Goal: Task Accomplishment & Management: Use online tool/utility

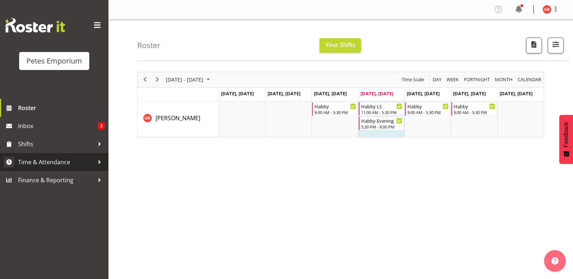
click at [49, 162] on span "Time & Attendance" at bounding box center [56, 162] width 76 height 11
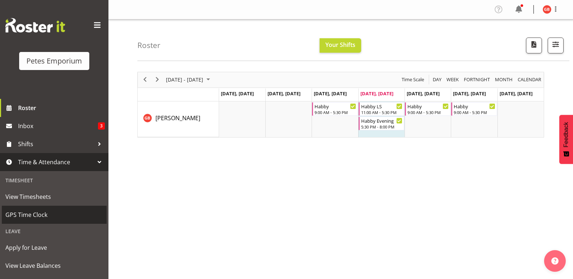
click at [37, 214] on span "GPS Time Clock" at bounding box center [54, 215] width 98 height 11
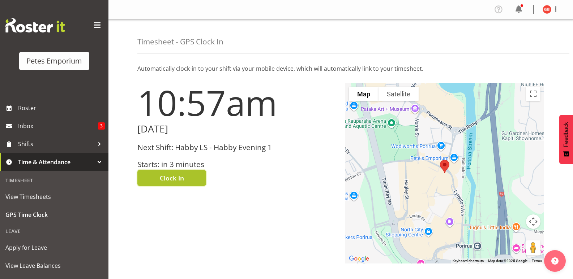
click at [188, 176] on button "Clock In" at bounding box center [171, 178] width 69 height 16
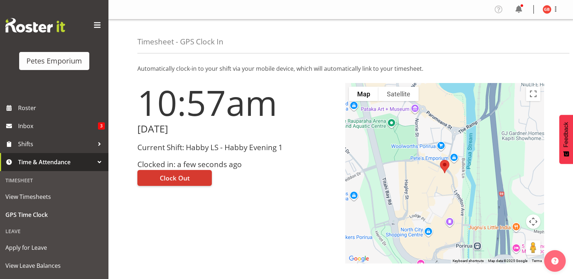
click at [547, 7] on img at bounding box center [547, 9] width 9 height 9
click at [518, 38] on link "Log Out" at bounding box center [525, 37] width 69 height 13
